Goal: Transaction & Acquisition: Purchase product/service

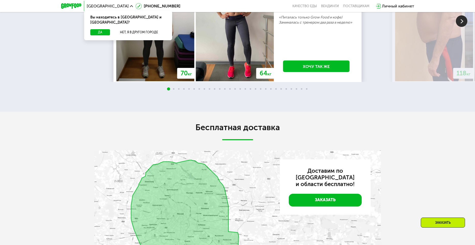
scroll to position [955, 0]
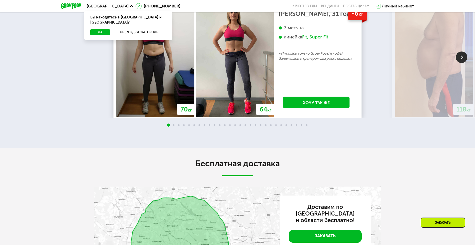
click at [462, 63] on img at bounding box center [462, 57] width 12 height 12
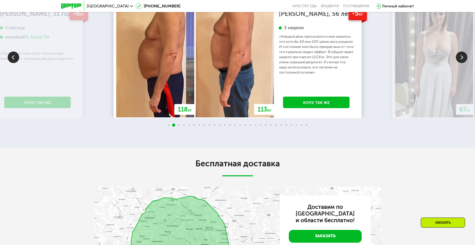
click at [462, 63] on img at bounding box center [462, 57] width 12 height 12
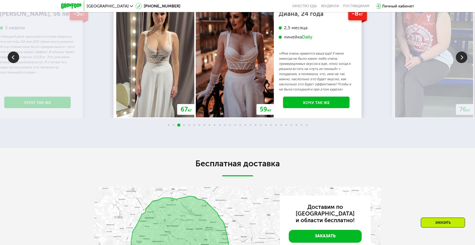
click at [462, 63] on img at bounding box center [462, 57] width 12 height 12
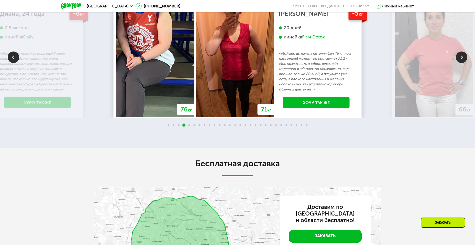
click at [462, 63] on img at bounding box center [462, 57] width 12 height 12
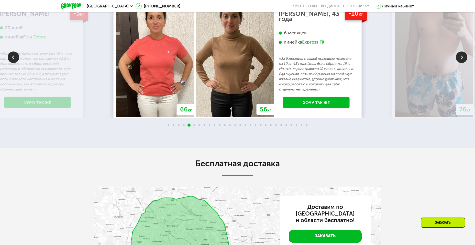
click at [462, 63] on img at bounding box center [462, 57] width 12 height 12
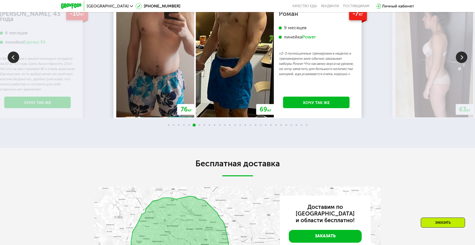
click at [462, 63] on img at bounding box center [462, 57] width 12 height 12
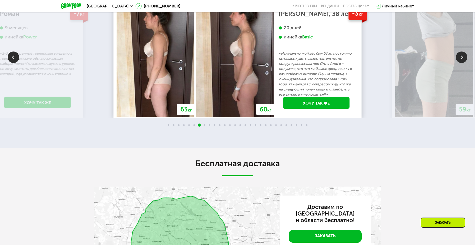
click at [461, 63] on img at bounding box center [462, 57] width 12 height 12
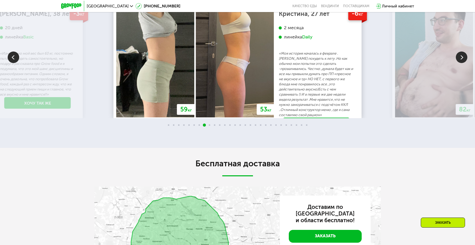
click at [461, 63] on img at bounding box center [462, 57] width 12 height 12
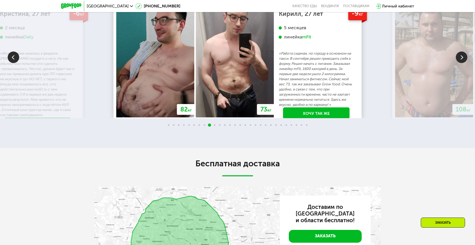
click at [461, 63] on img at bounding box center [462, 57] width 12 height 12
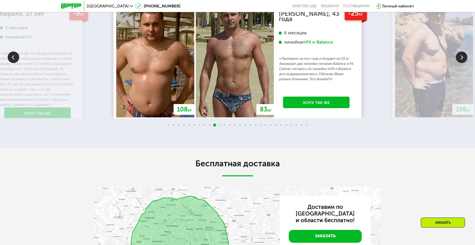
click at [461, 63] on img at bounding box center [462, 57] width 12 height 12
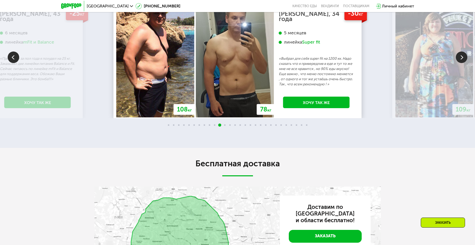
click at [461, 63] on img at bounding box center [462, 57] width 12 height 12
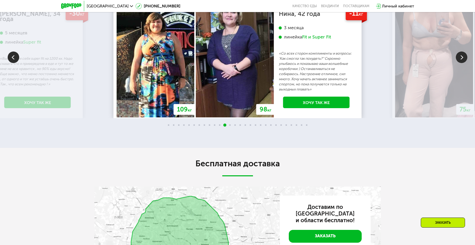
click at [461, 63] on img at bounding box center [462, 57] width 12 height 12
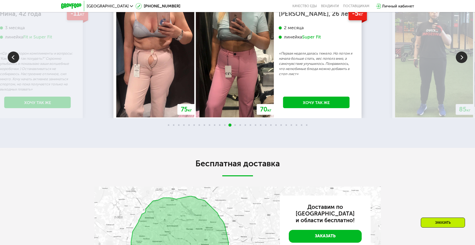
click at [461, 63] on img at bounding box center [462, 57] width 12 height 12
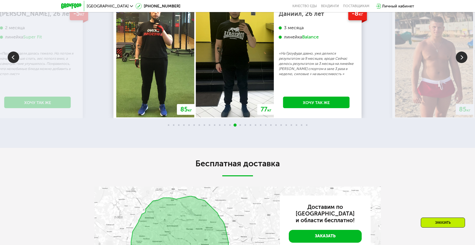
click at [461, 63] on img at bounding box center [462, 57] width 12 height 12
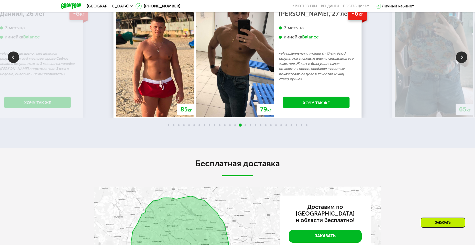
click at [461, 63] on img at bounding box center [462, 57] width 12 height 12
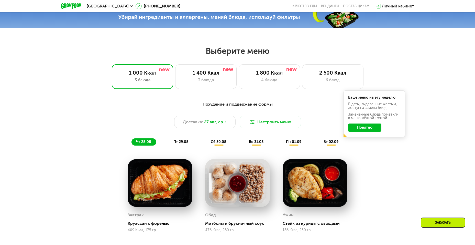
scroll to position [257, 0]
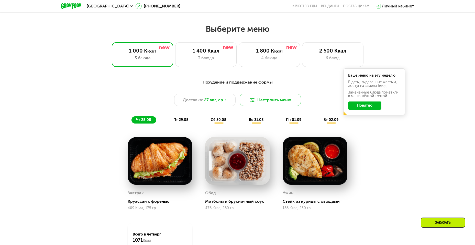
click at [279, 99] on button "Настроить меню" at bounding box center [270, 100] width 61 height 12
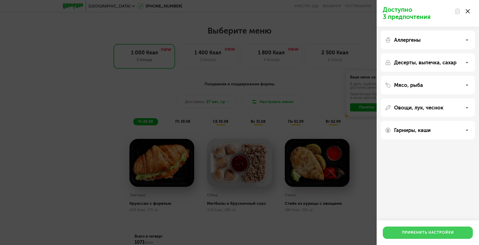
click at [427, 230] on button "Применить настройки" at bounding box center [428, 232] width 90 height 12
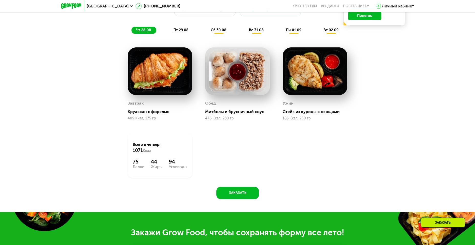
scroll to position [350, 0]
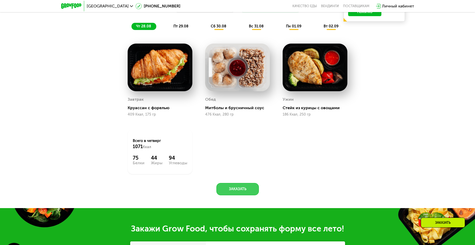
click at [236, 192] on button "Заказать" at bounding box center [237, 189] width 42 height 12
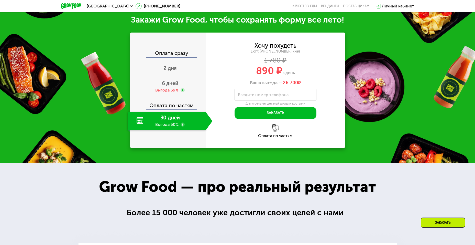
scroll to position [560, 0]
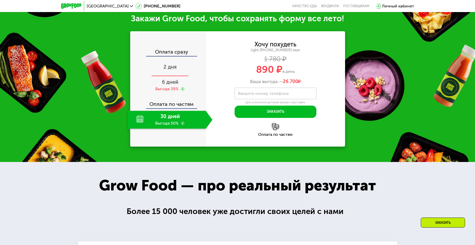
click at [170, 70] on span "2 дня" at bounding box center [170, 67] width 13 height 6
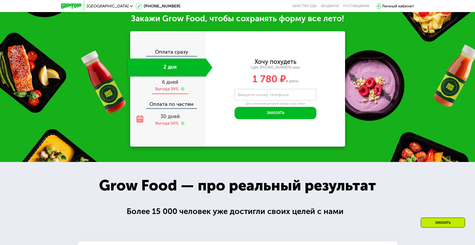
click at [155, 86] on div "6 дней Выгода 39%" at bounding box center [170, 85] width 85 height 18
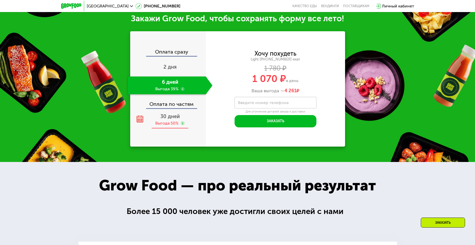
click at [156, 119] on div "30 дней Выгода 50%" at bounding box center [170, 120] width 85 height 18
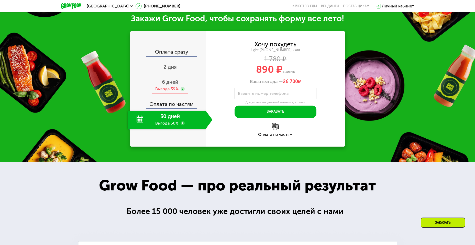
click at [153, 82] on div "6 дней Выгода 39%" at bounding box center [170, 85] width 85 height 18
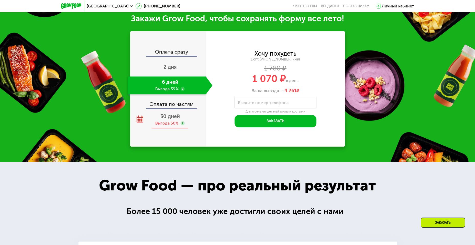
click at [149, 120] on div "30 дней Выгода 50%" at bounding box center [170, 120] width 85 height 18
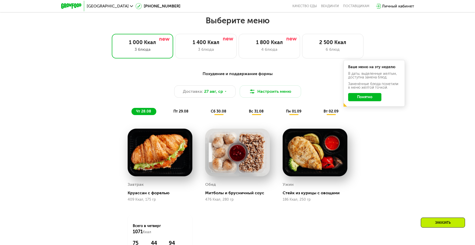
scroll to position [253, 0]
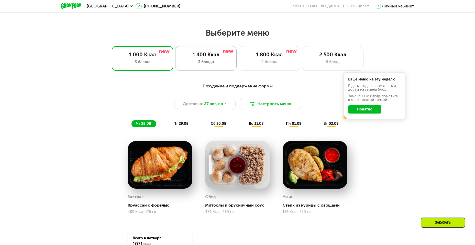
click at [215, 61] on div "3 блюда" at bounding box center [206, 62] width 51 height 6
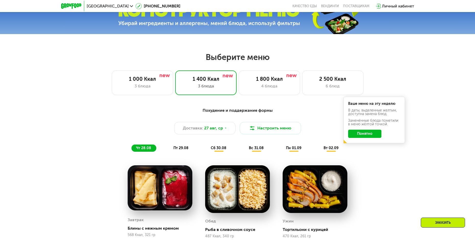
scroll to position [227, 0]
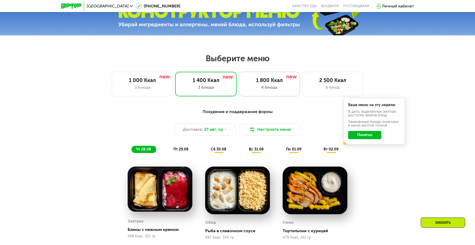
click at [302, 85] on div "1 800 Ккал 4 блюда" at bounding box center [332, 84] width 61 height 25
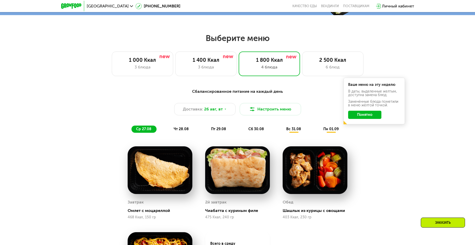
scroll to position [201, 0]
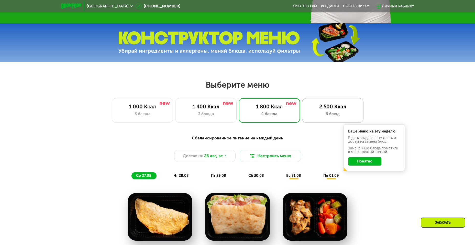
click at [311, 110] on div "2 500 Ккал" at bounding box center [333, 106] width 51 height 6
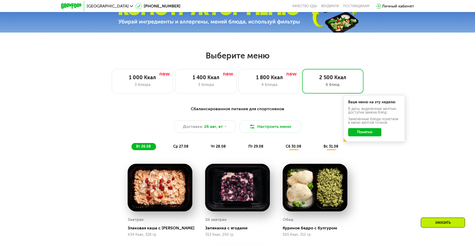
scroll to position [227, 0]
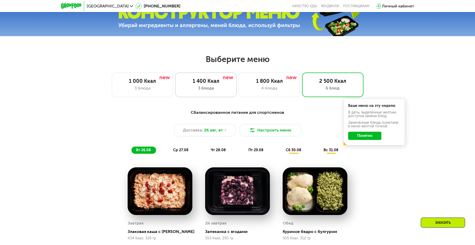
click at [239, 93] on div "1 400 Ккал 3 блюда" at bounding box center [269, 84] width 61 height 25
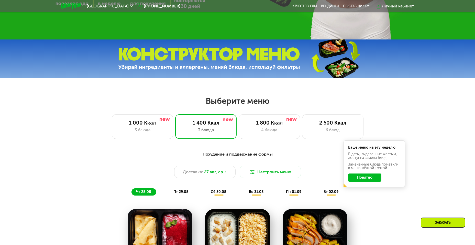
scroll to position [187, 0]
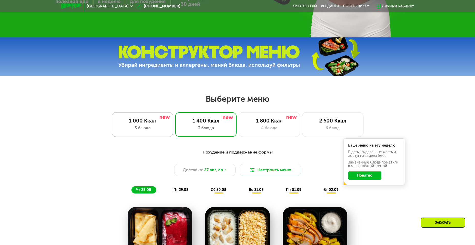
click at [160, 124] on div "1 000 Ккал" at bounding box center [142, 120] width 51 height 6
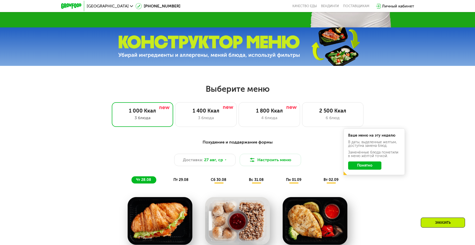
scroll to position [167, 0]
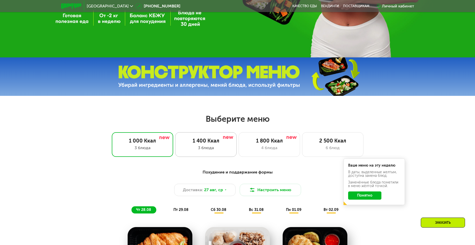
click at [209, 140] on div "1 400 Ккал" at bounding box center [206, 140] width 51 height 6
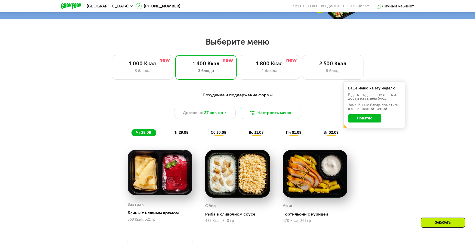
scroll to position [243, 0]
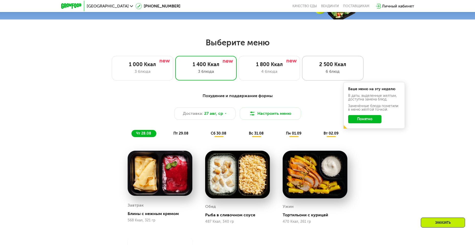
click at [331, 72] on div "6 блюд" at bounding box center [333, 71] width 51 height 6
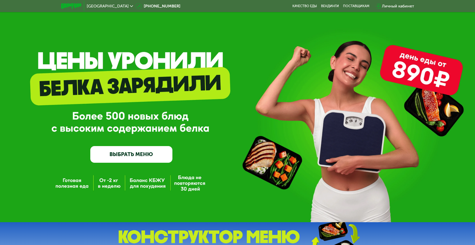
scroll to position [0, 0]
